Goal: Navigation & Orientation: Go to known website

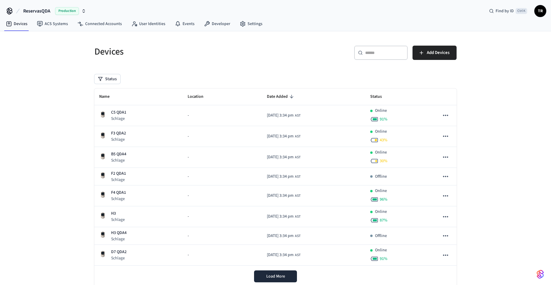
click at [539, 11] on span "TR" at bounding box center [540, 11] width 11 height 11
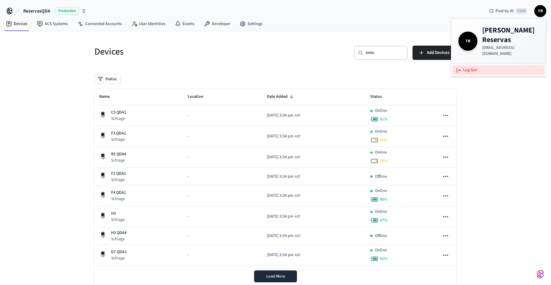
click at [476, 65] on button "Log Out" at bounding box center [498, 70] width 92 height 10
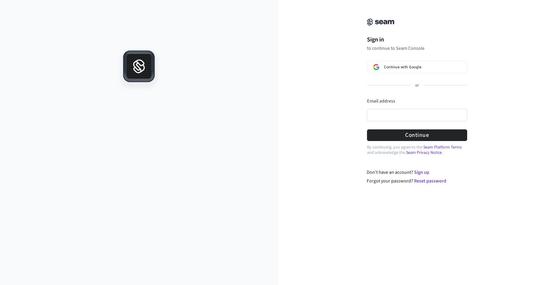
click at [390, 60] on div "Sign in to continue to Seam Console Continue with Google or Email address Passw…" at bounding box center [416, 78] width 119 height 143
click at [390, 66] on span "Continue with Google" at bounding box center [402, 67] width 37 height 5
